Goal: Task Accomplishment & Management: Use online tool/utility

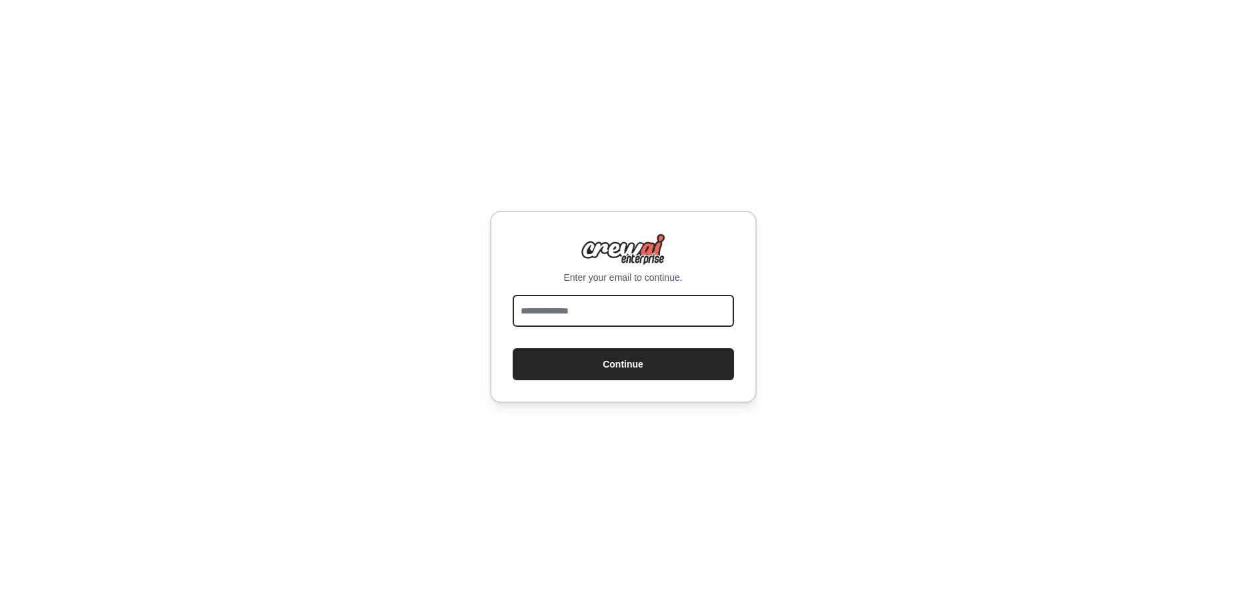
click at [623, 305] on input "email" at bounding box center [623, 311] width 221 height 32
type input "**********"
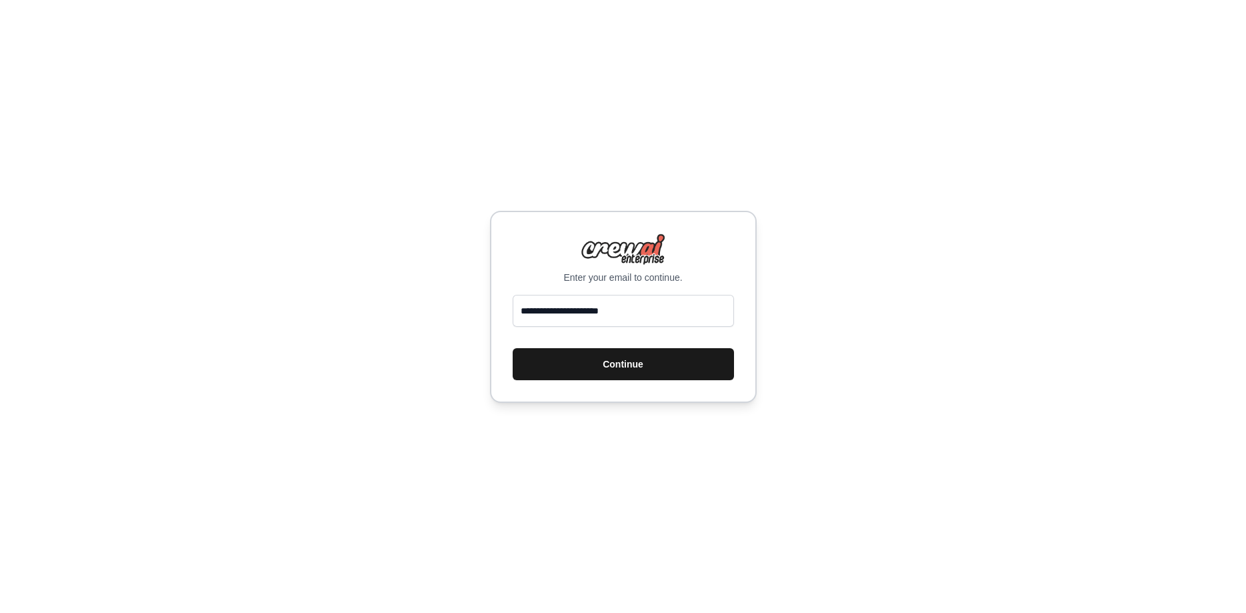
click at [584, 366] on button "Continue" at bounding box center [623, 364] width 221 height 32
click at [631, 357] on button "Continue" at bounding box center [623, 364] width 221 height 32
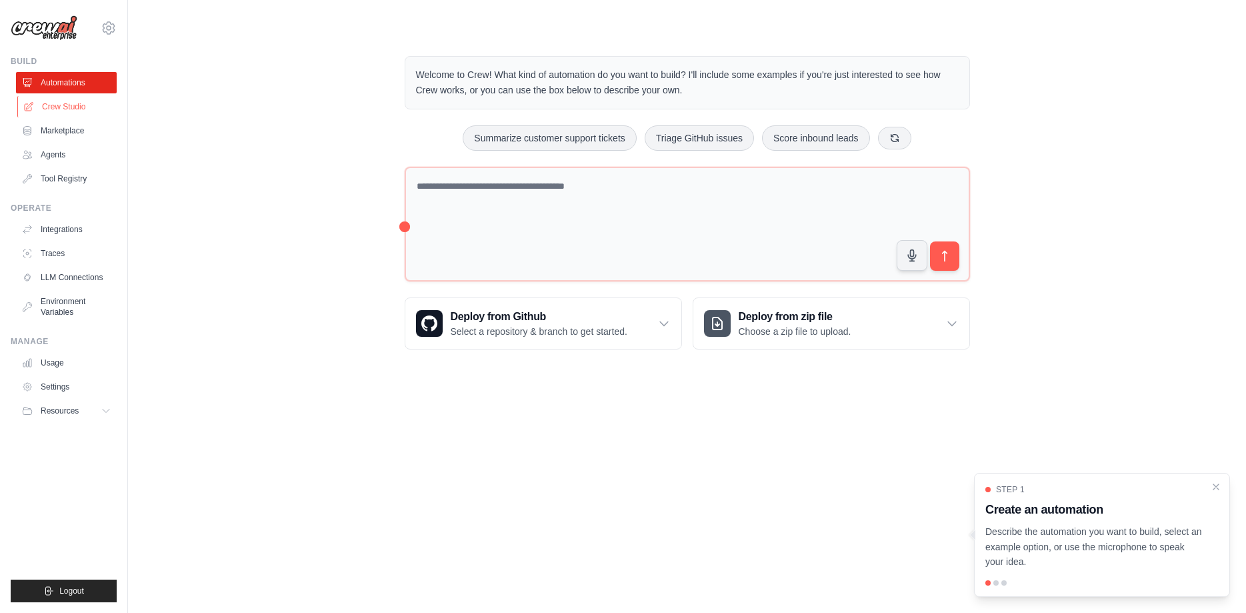
click at [83, 99] on link "Crew Studio" at bounding box center [67, 106] width 101 height 21
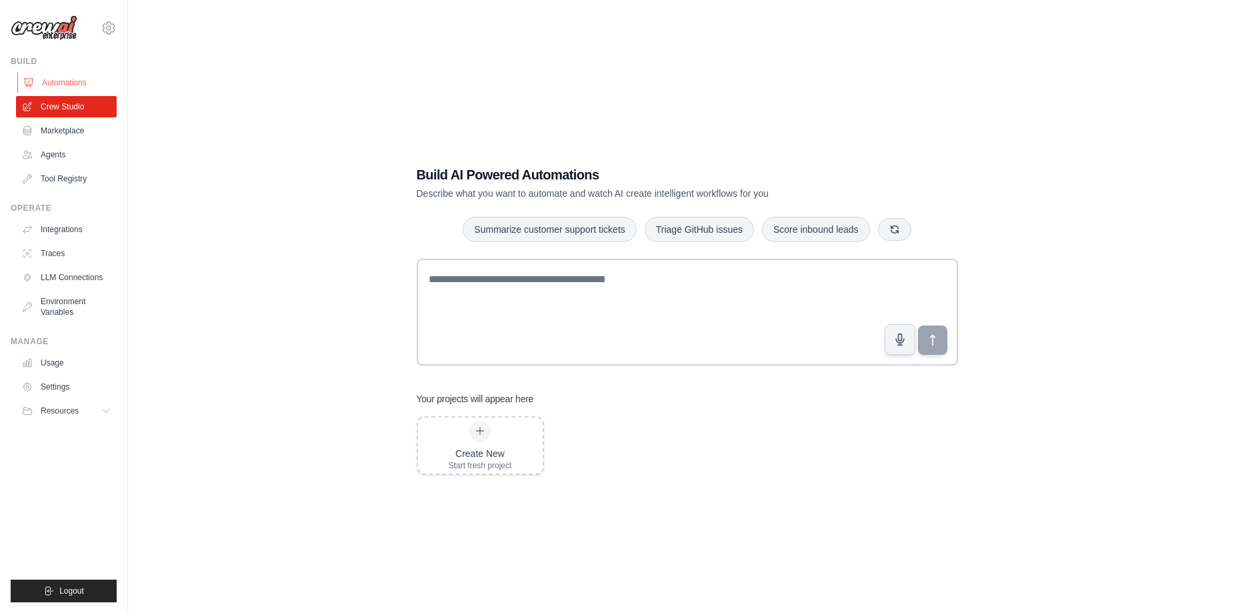
click at [74, 85] on link "Automations" at bounding box center [67, 82] width 101 height 21
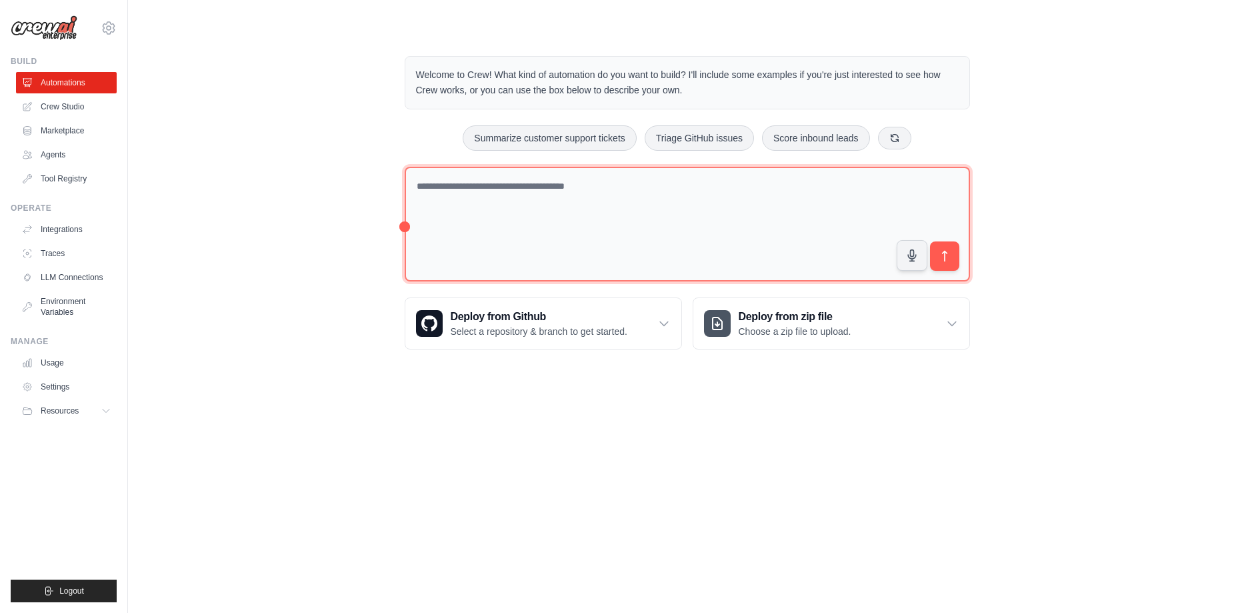
click at [464, 196] on textarea at bounding box center [687, 224] width 565 height 115
type textarea "*"
type textarea "**********"
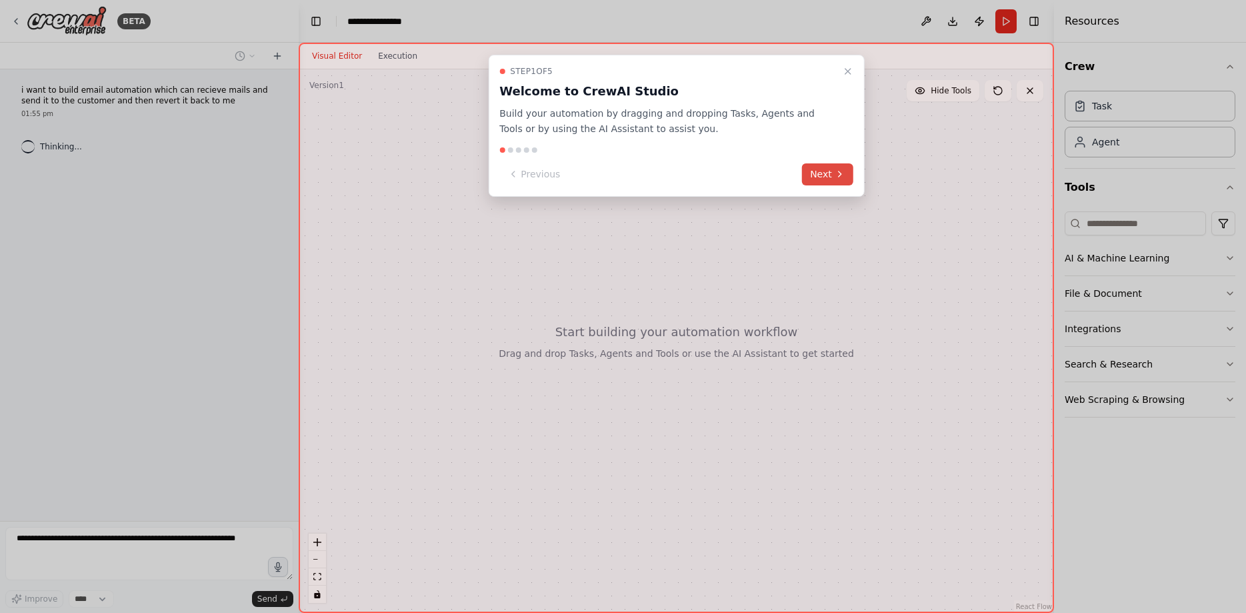
click at [835, 180] on button "Next" at bounding box center [827, 174] width 51 height 22
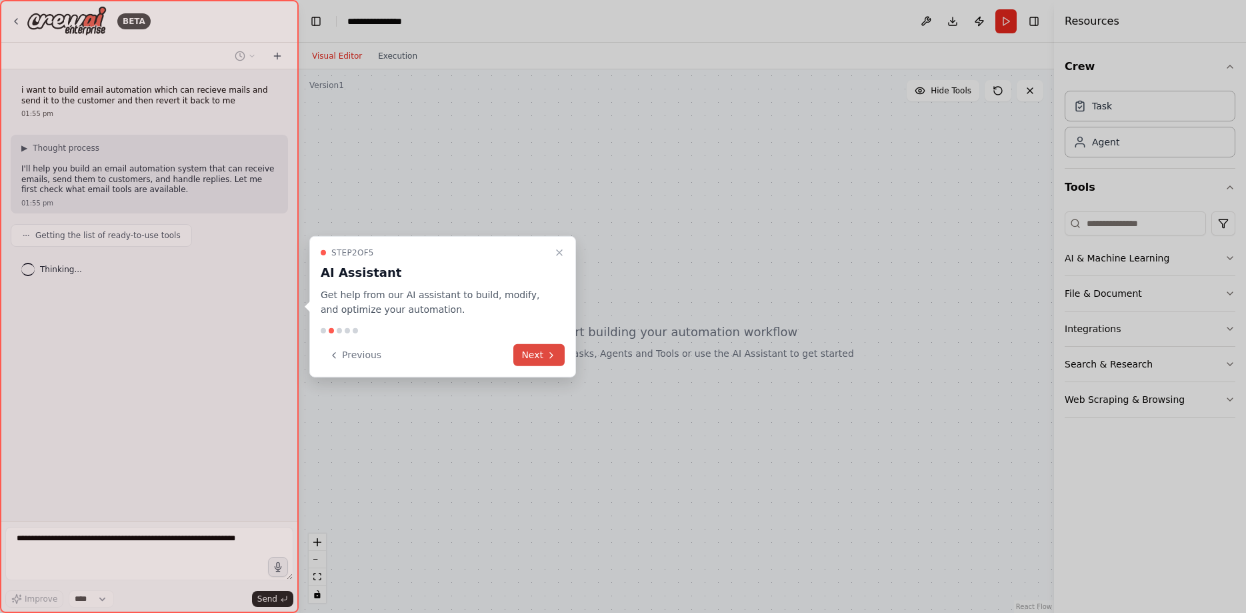
click at [522, 365] on button "Next" at bounding box center [538, 355] width 51 height 22
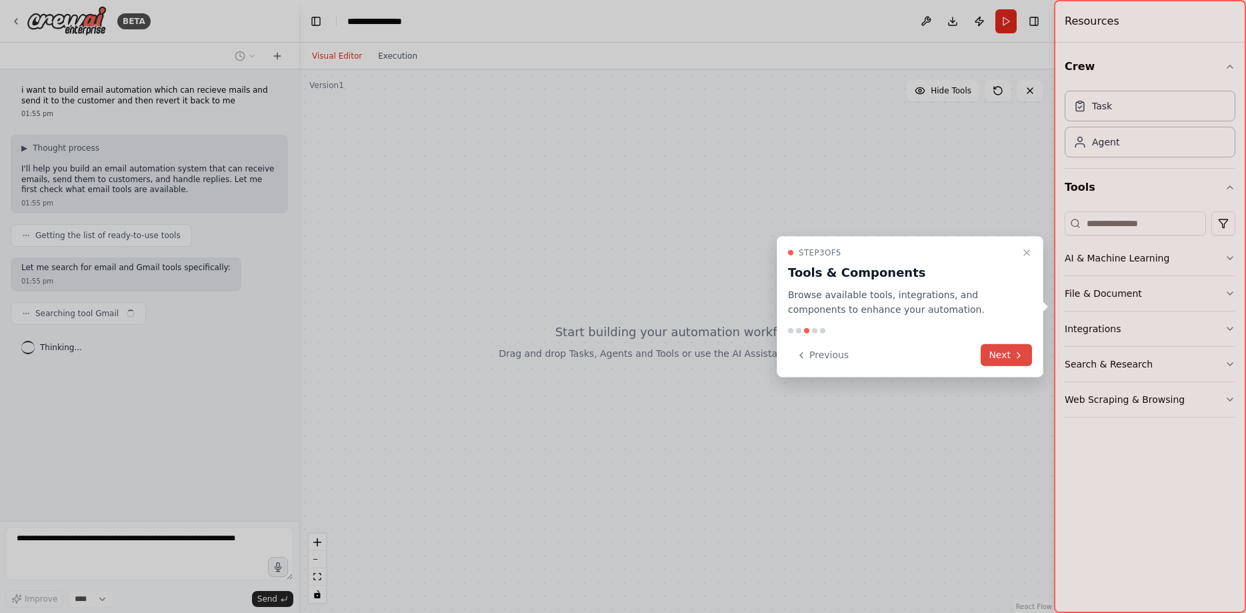
click at [1009, 351] on button "Next" at bounding box center [1006, 355] width 51 height 22
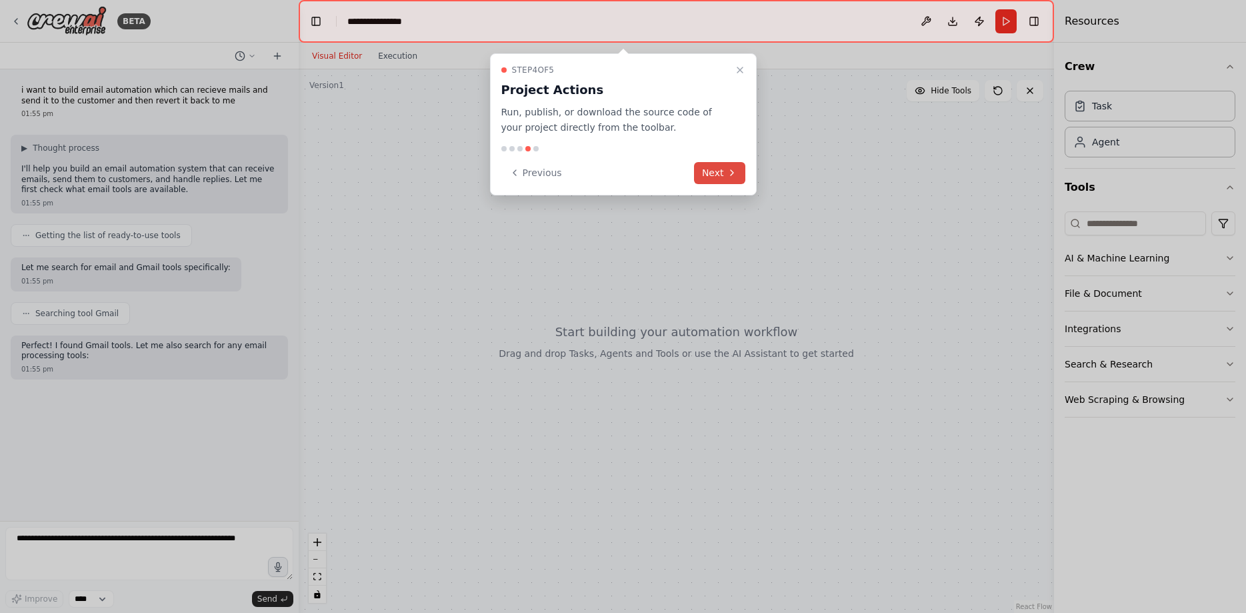
click at [729, 168] on icon at bounding box center [732, 172] width 11 height 11
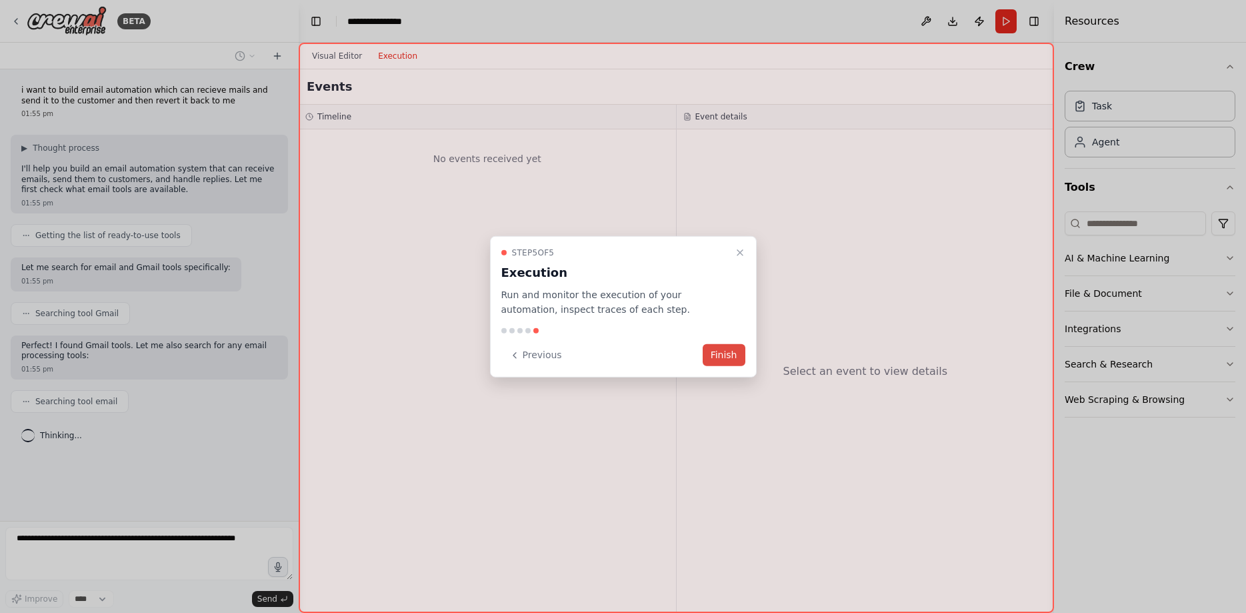
click at [727, 355] on button "Finish" at bounding box center [724, 355] width 43 height 22
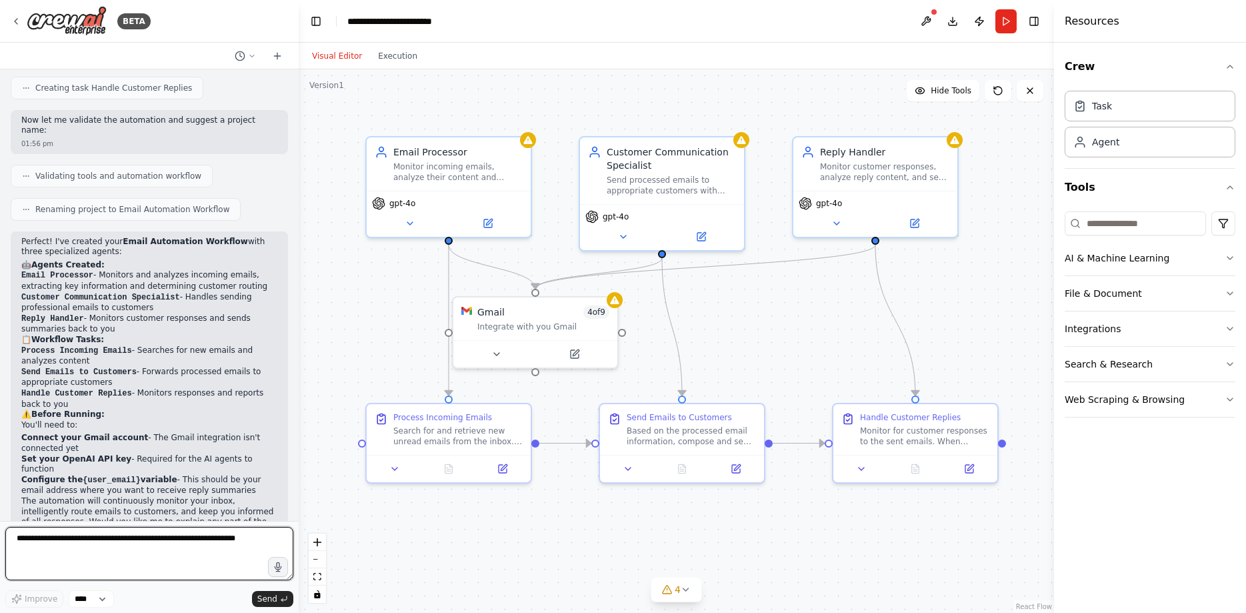
scroll to position [855, 0]
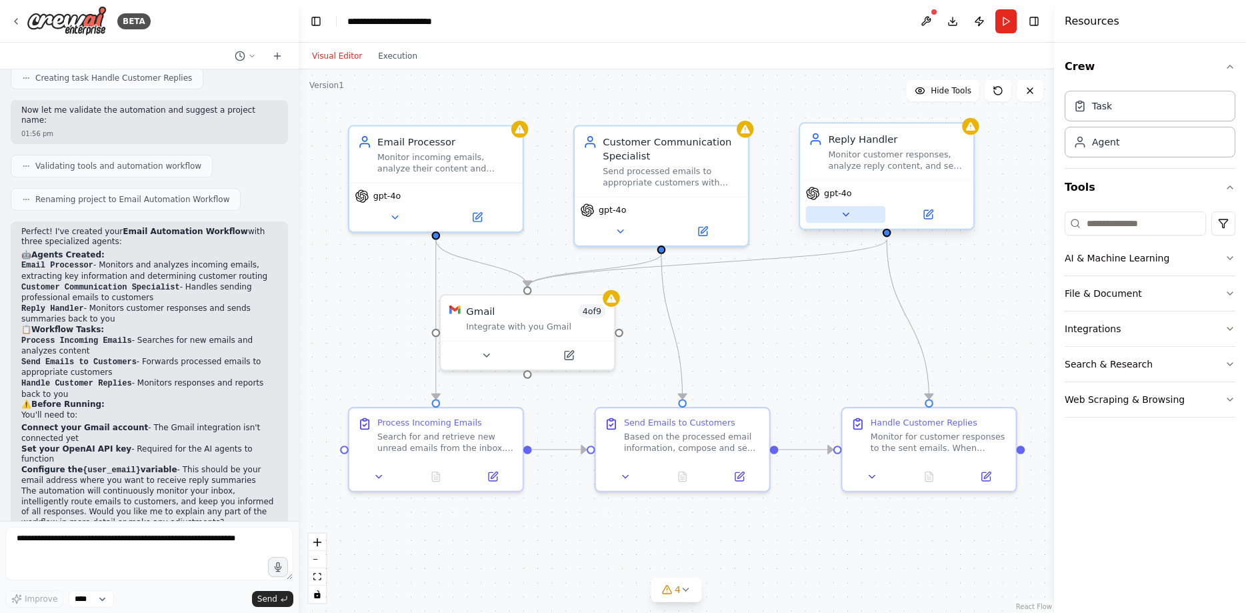
click at [835, 217] on button at bounding box center [845, 214] width 79 height 17
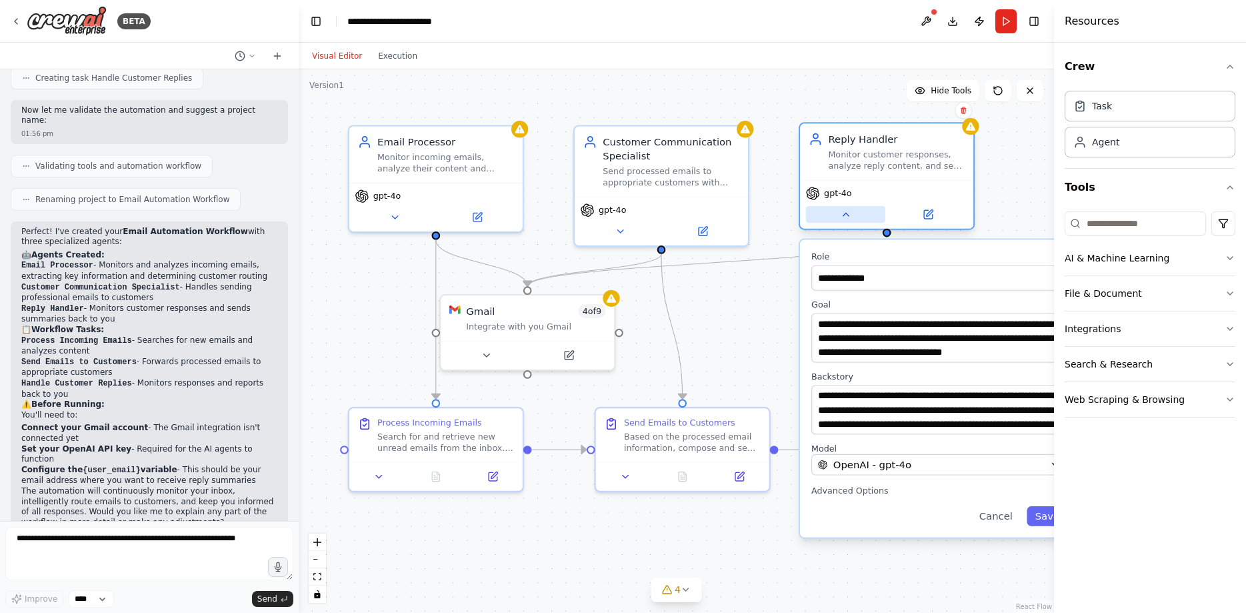
click at [842, 221] on button at bounding box center [845, 214] width 79 height 17
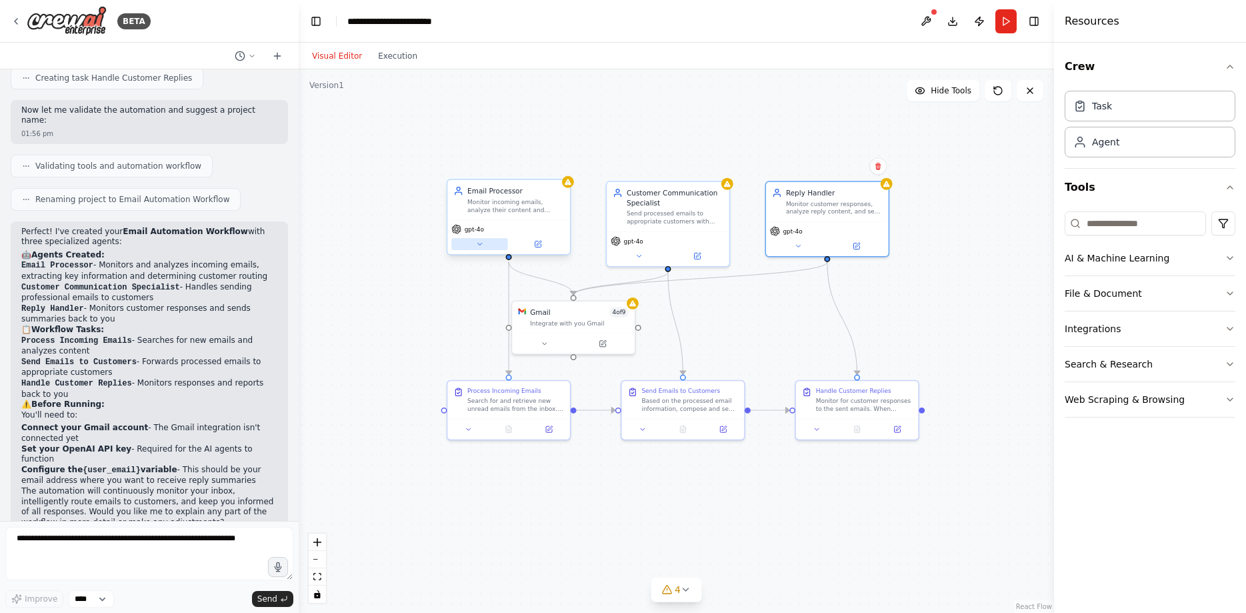
click at [505, 240] on button at bounding box center [479, 244] width 56 height 12
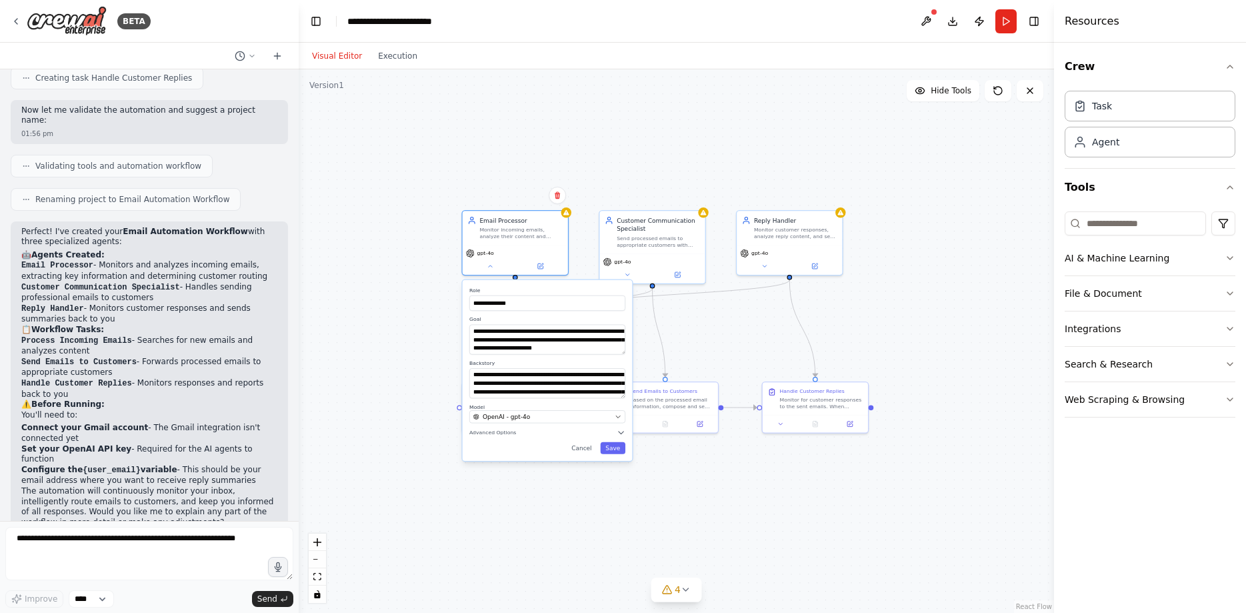
scroll to position [21, 0]
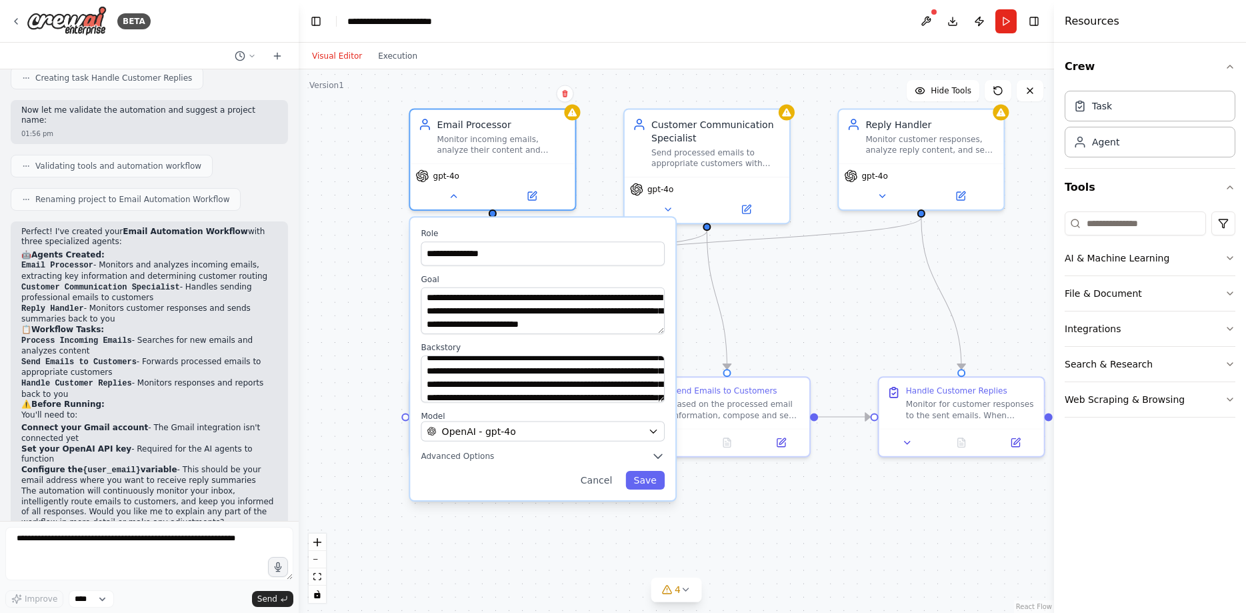
click at [805, 296] on div "**********" at bounding box center [676, 340] width 755 height 543
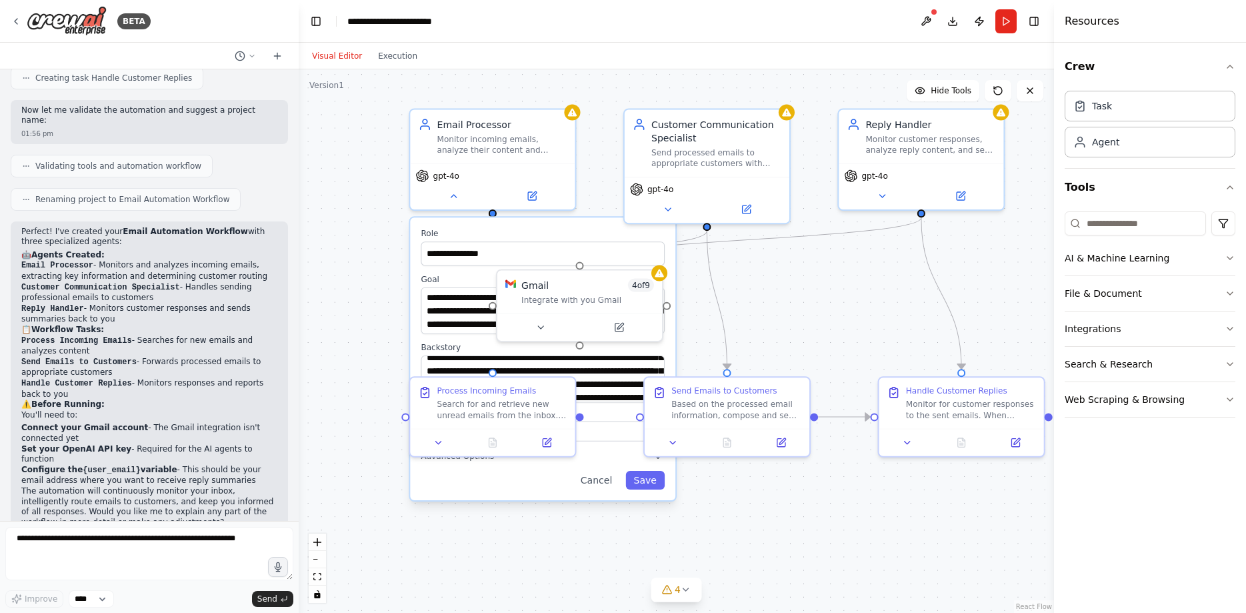
click at [793, 280] on div "**********" at bounding box center [676, 340] width 755 height 543
click at [549, 421] on div "Process Incoming Emails Search for and retrieve new unread emails from the inbo…" at bounding box center [492, 413] width 167 height 81
click at [279, 235] on div "Perfect! I've created your Email Automation Workflow with three specialized age…" at bounding box center [149, 383] width 277 height 325
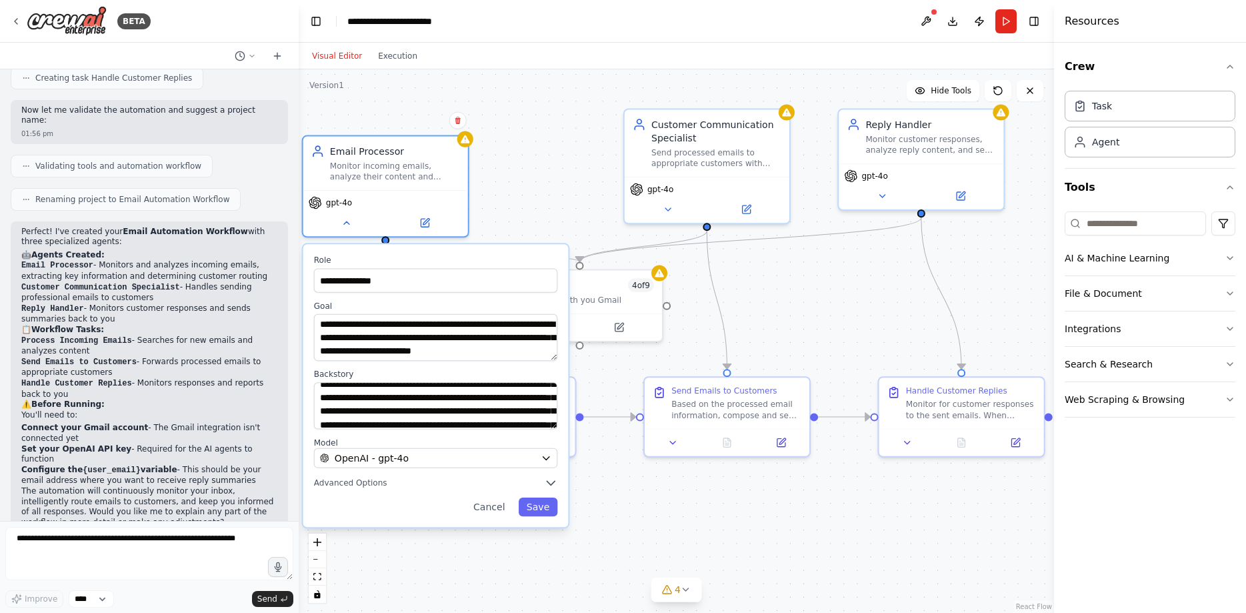
drag, startPoint x: 490, startPoint y: 217, endPoint x: 379, endPoint y: 254, distance: 117.2
click at [379, 254] on div "**********" at bounding box center [436, 385] width 268 height 285
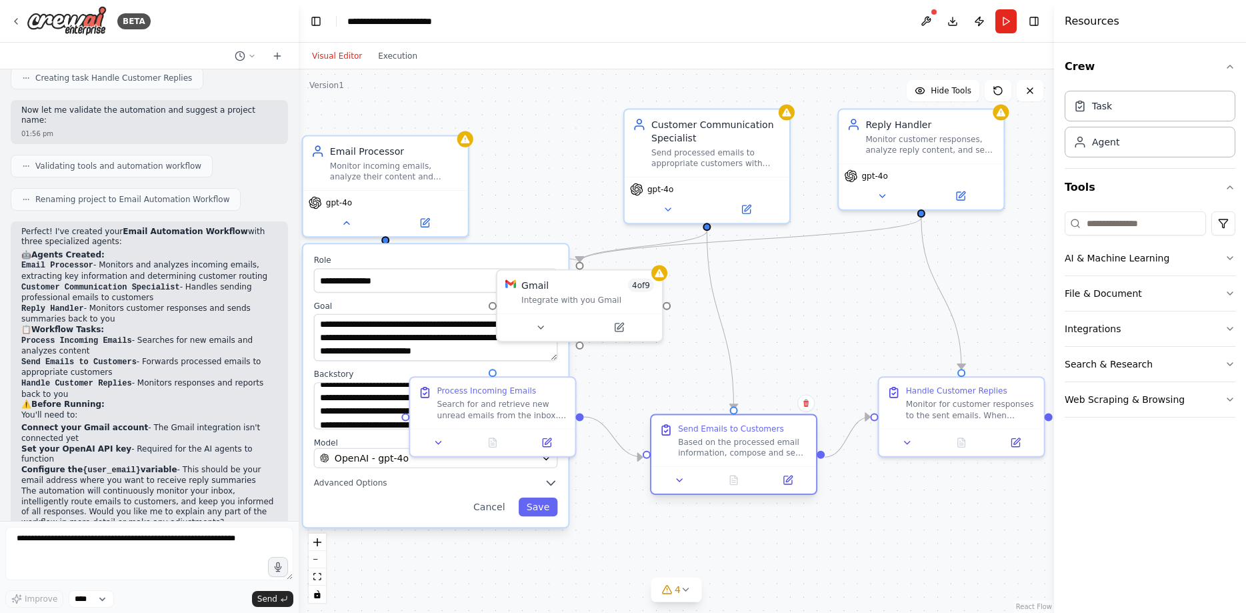
drag, startPoint x: 747, startPoint y: 413, endPoint x: 757, endPoint y: 462, distance: 49.8
click at [757, 462] on div "Send Emails to Customers Based on the processed email information, compose and …" at bounding box center [733, 440] width 165 height 51
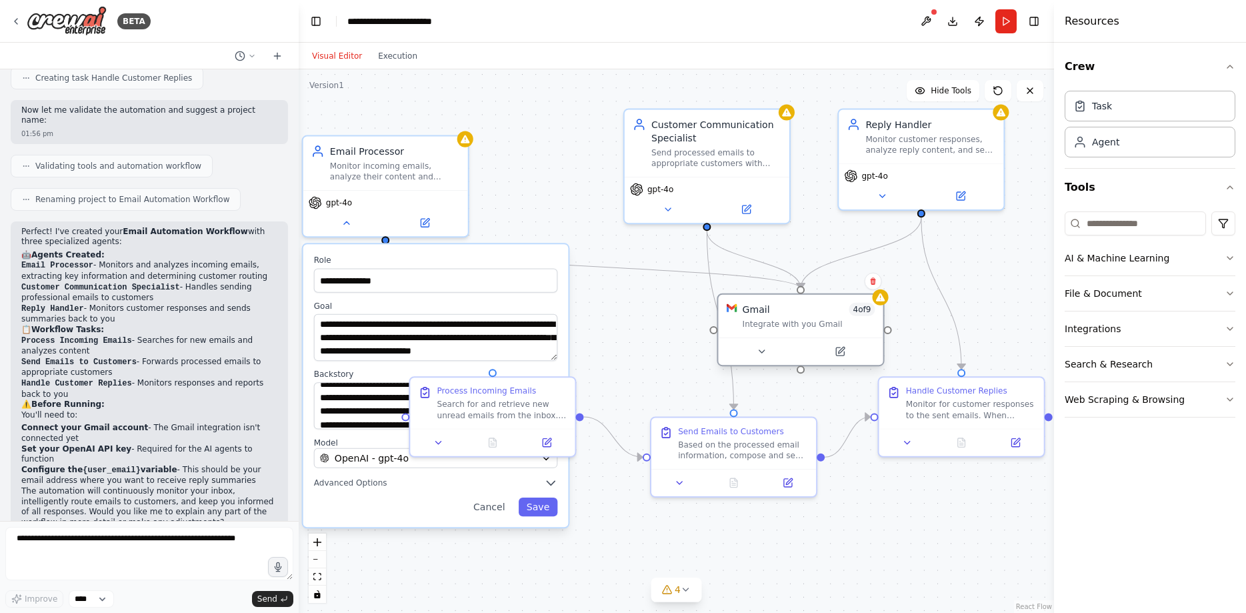
drag, startPoint x: 556, startPoint y: 301, endPoint x: 783, endPoint y: 325, distance: 228.6
click at [783, 325] on div "Integrate with you Gmail" at bounding box center [809, 324] width 133 height 11
